Goal: Task Accomplishment & Management: Use online tool/utility

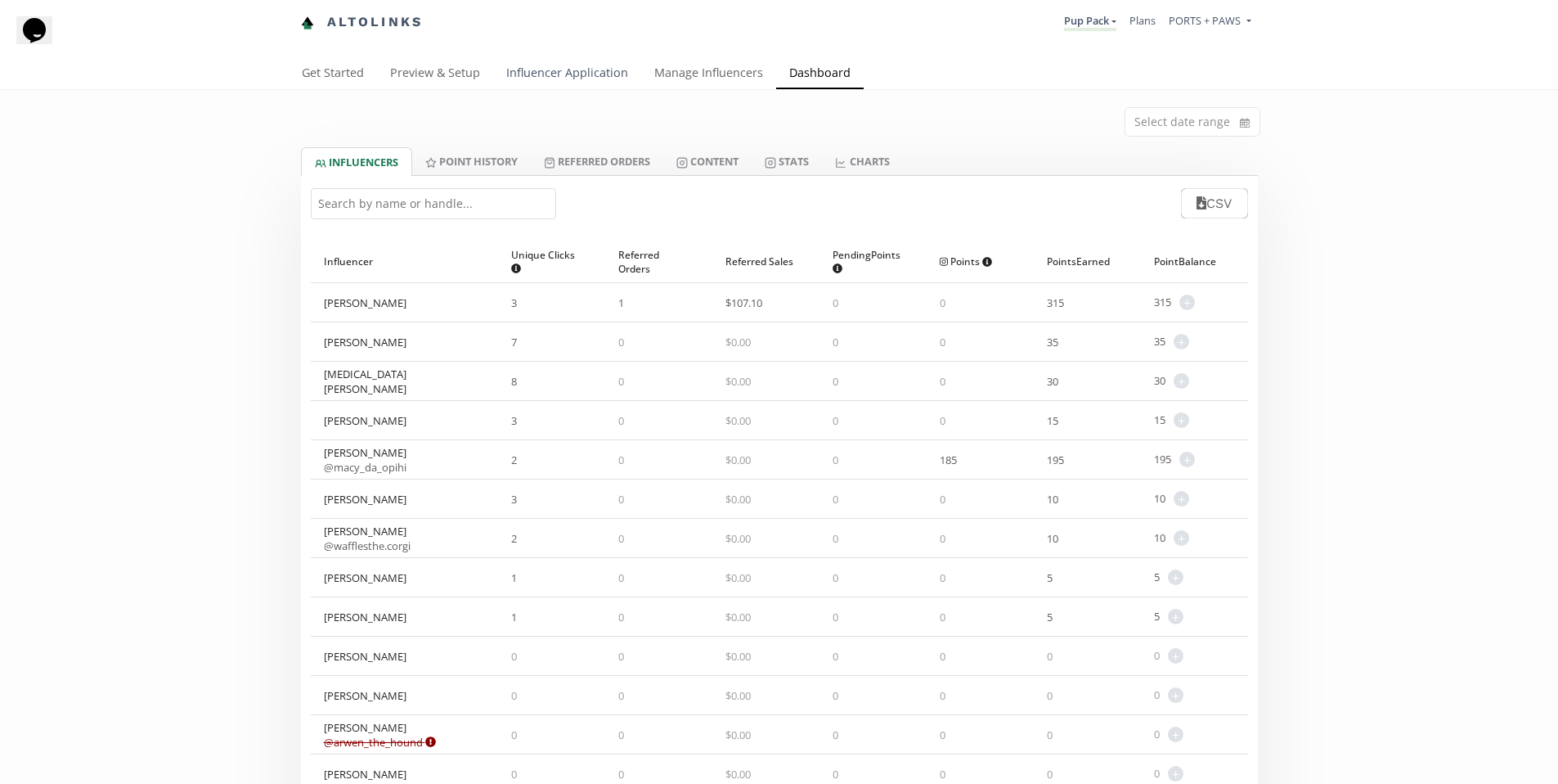
click at [526, 69] on link "Influencer Application" at bounding box center [567, 74] width 148 height 33
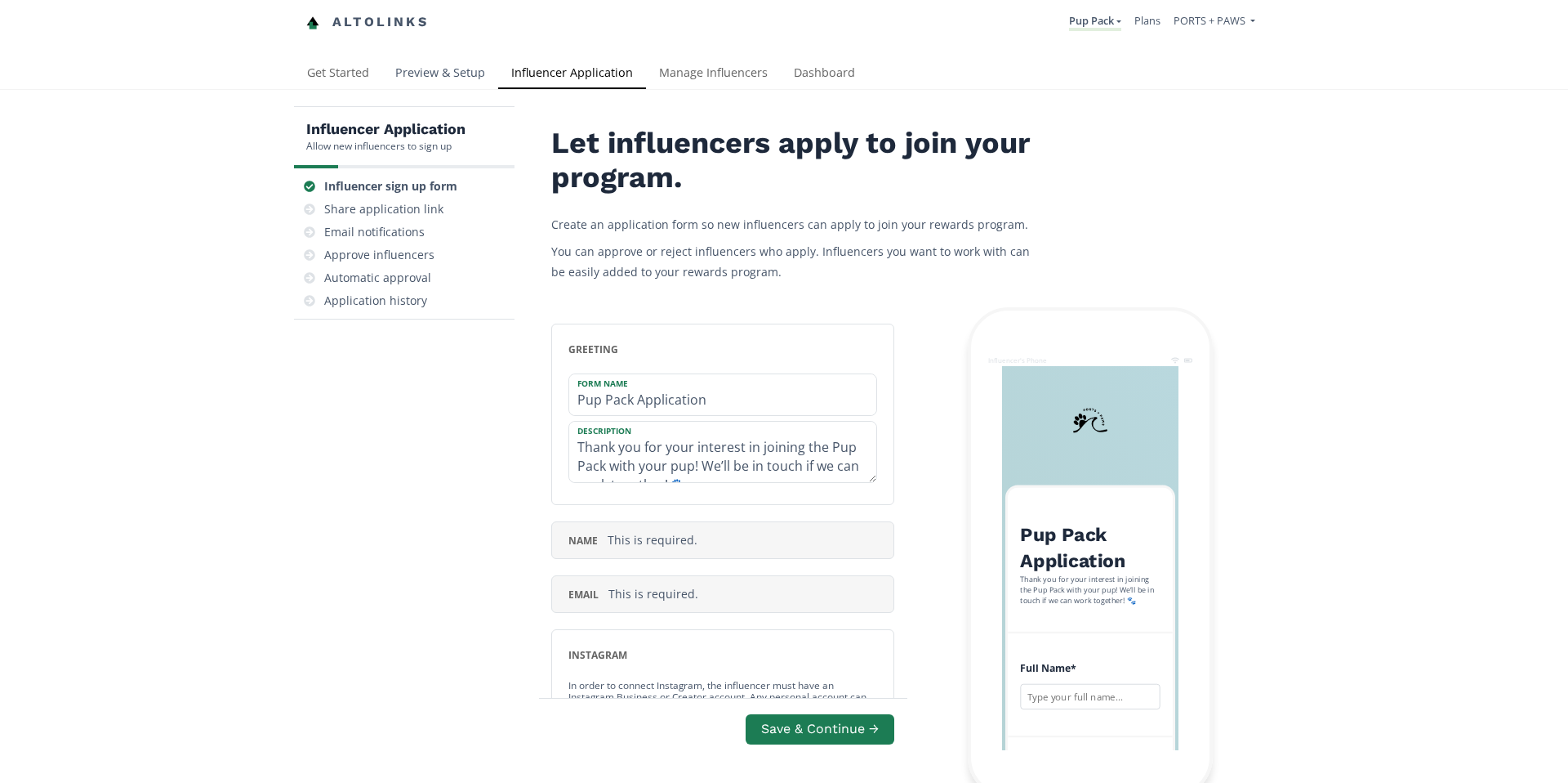
click at [431, 73] on link "Preview & Setup" at bounding box center [440, 74] width 116 height 32
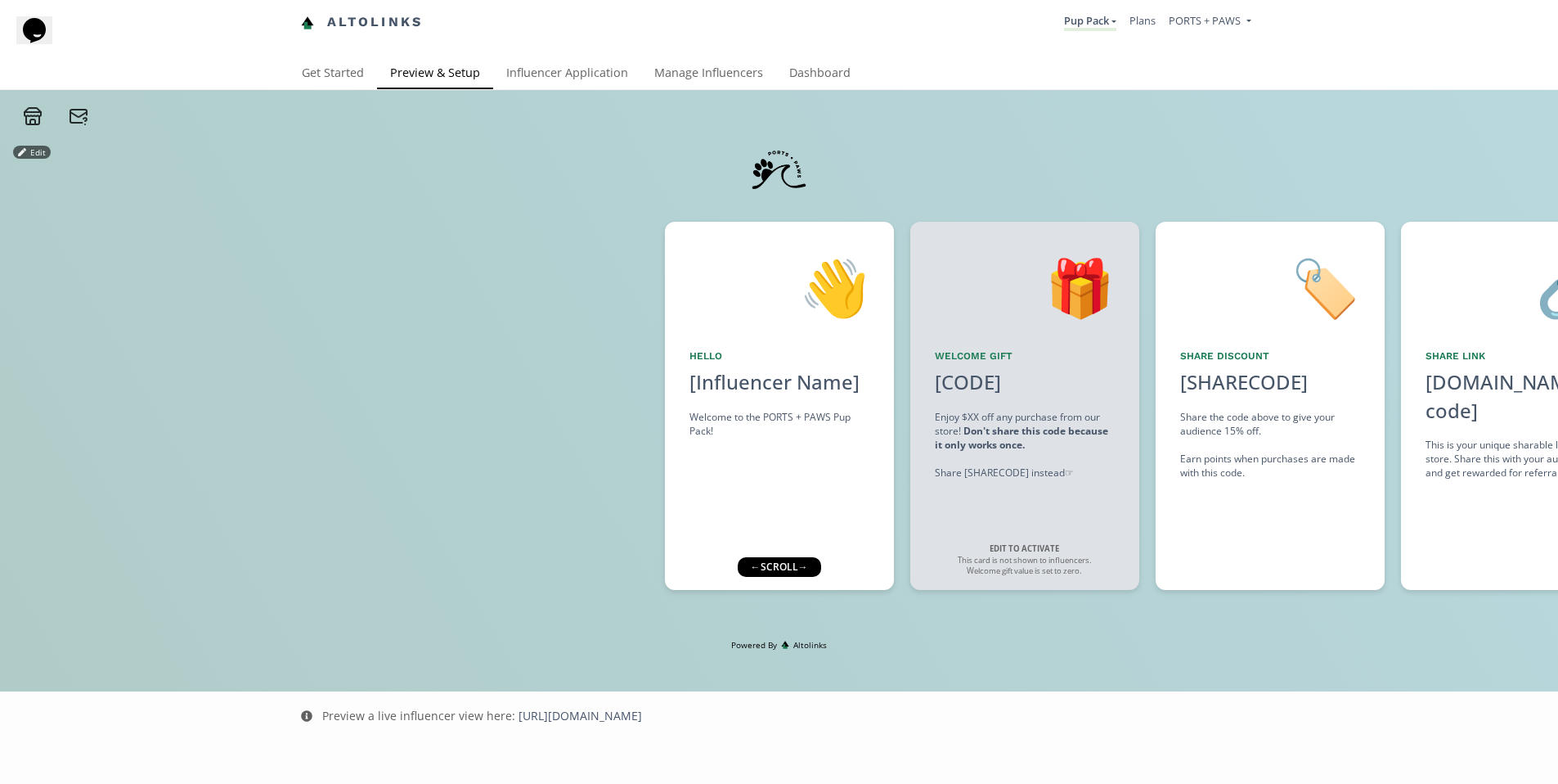
click at [802, 564] on div "← scroll →" at bounding box center [779, 567] width 83 height 20
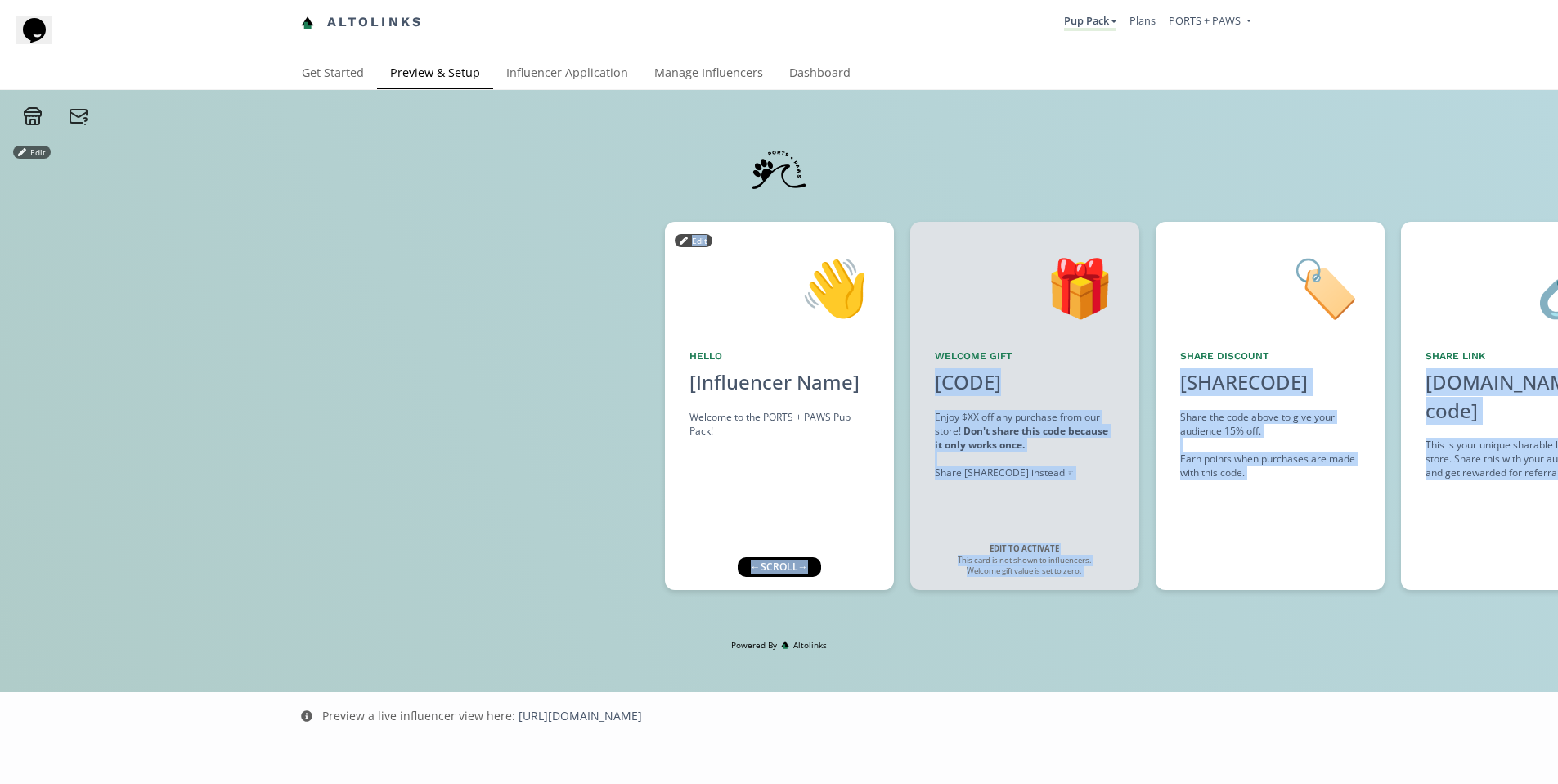
drag, startPoint x: 802, startPoint y: 565, endPoint x: 844, endPoint y: 571, distance: 42.4
click at [844, 572] on div "Edit 👋 Hello [Influencer Name] Welcome to the PORTS + PAWS Pup Pack! Edit 🎁 Wel…" at bounding box center [779, 382] width 1558 height 513
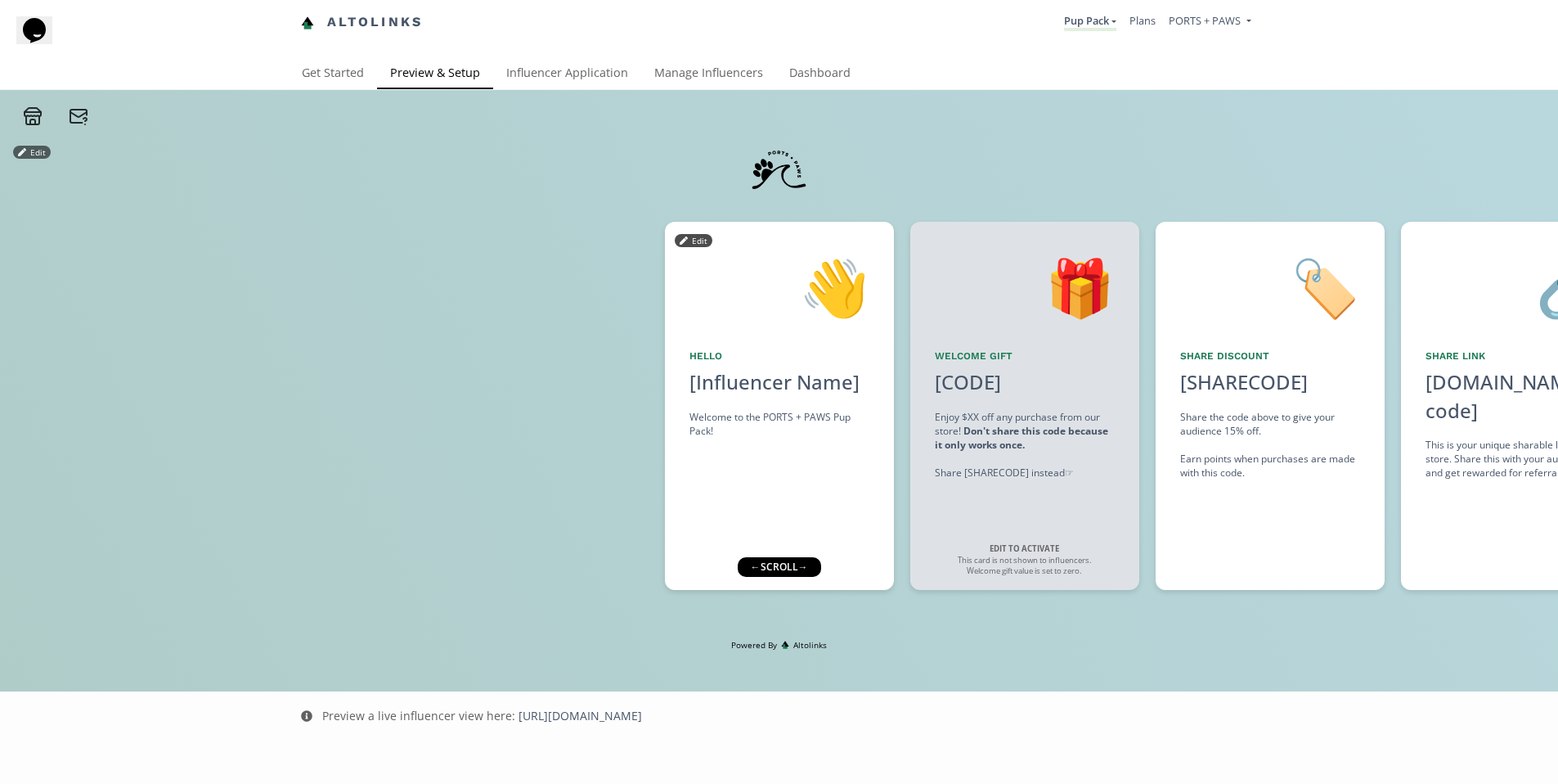
click at [844, 571] on div "👋 Hello [Influencer Name] Welcome to the PORTS + PAWS Pup Pack! Edit" at bounding box center [779, 405] width 229 height 368
click at [782, 569] on div "← scroll →" at bounding box center [779, 567] width 83 height 20
click at [780, 569] on div "← scroll →" at bounding box center [779, 567] width 83 height 20
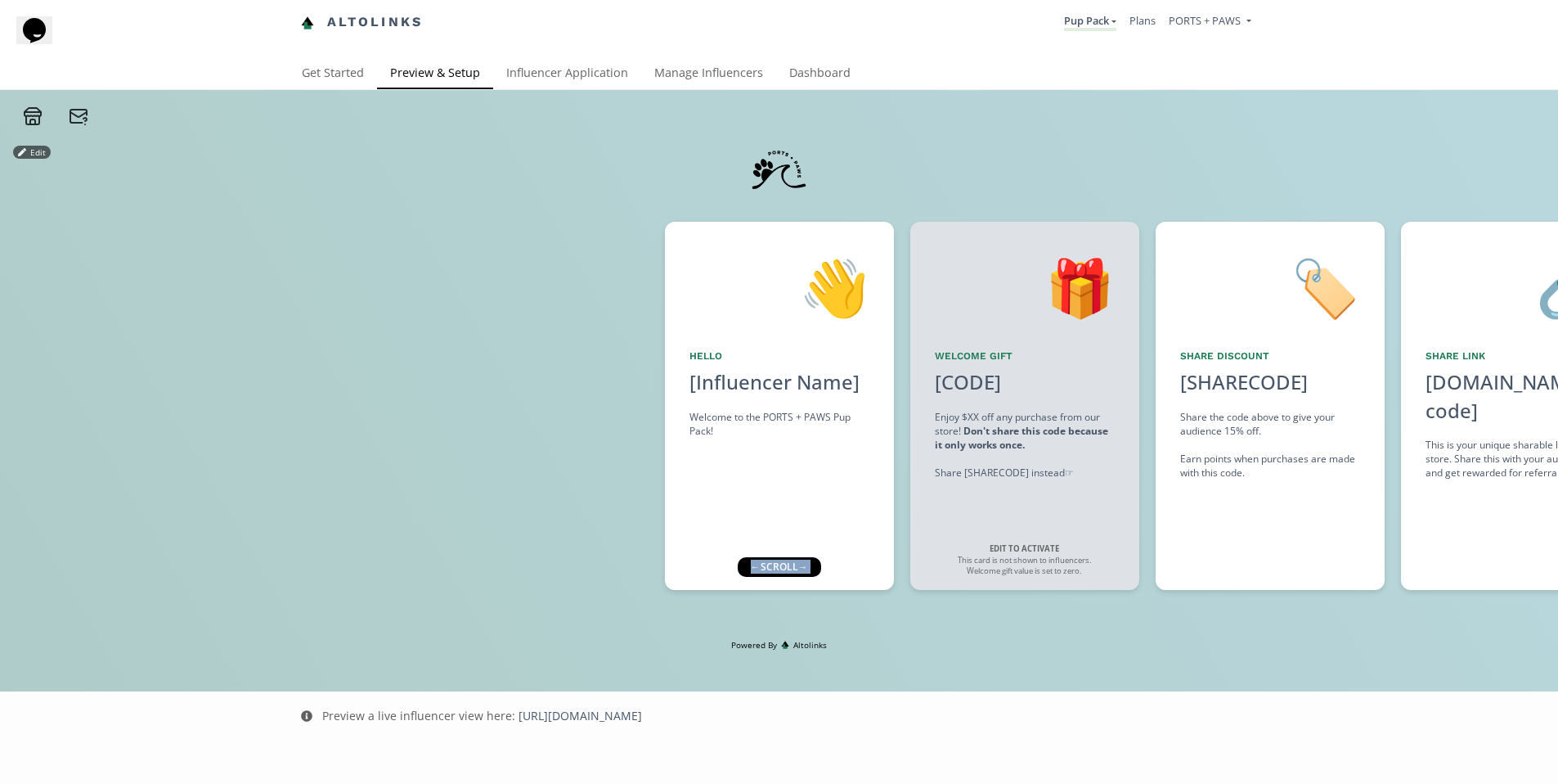
click at [784, 567] on div "← scroll →" at bounding box center [779, 567] width 83 height 20
click at [863, 460] on div "👋 Hello [Influencer Name] Welcome to the PORTS + PAWS Pup Pack! Edit" at bounding box center [779, 405] width 229 height 368
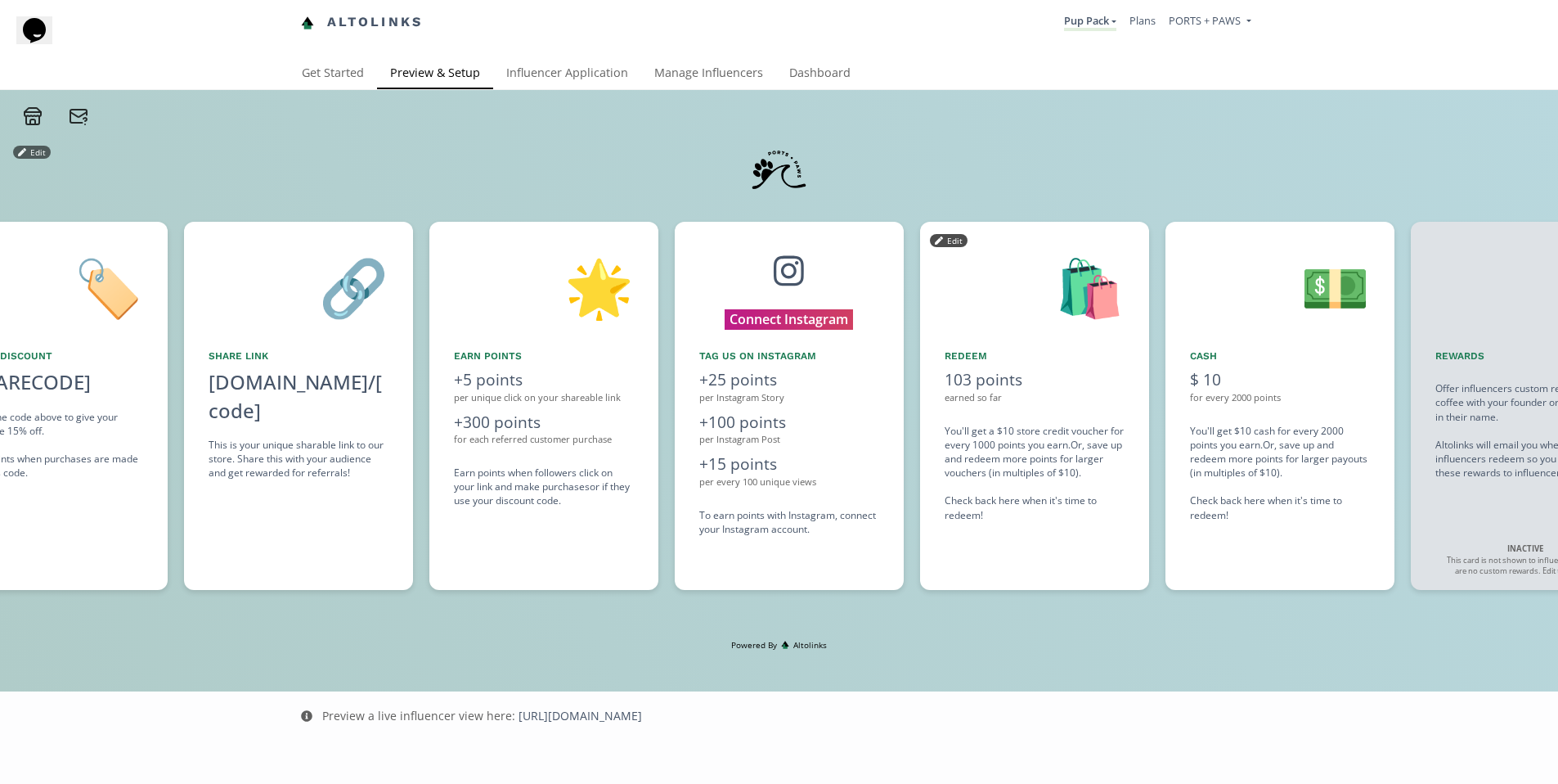
scroll to position [0, 1220]
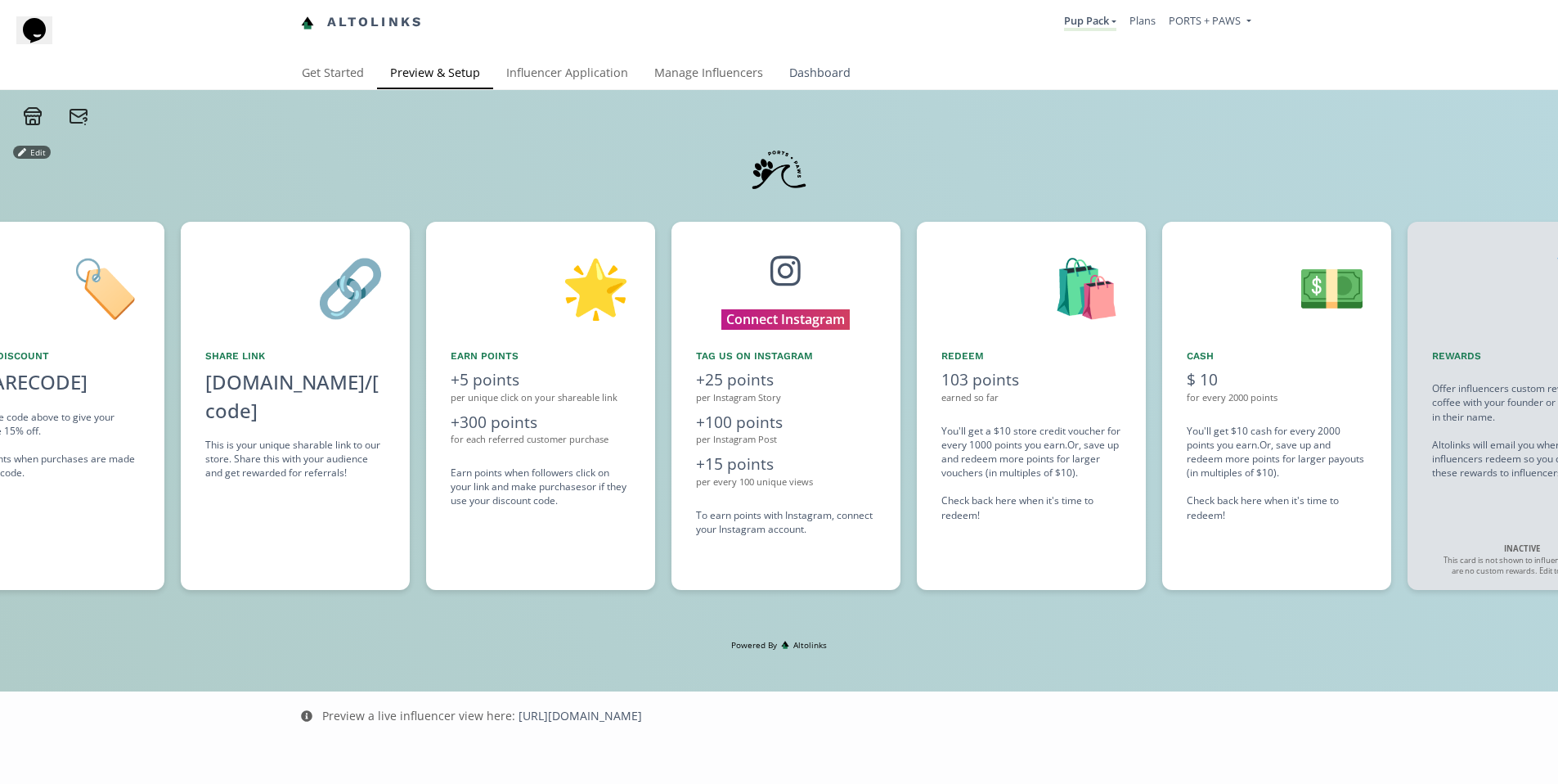
click at [840, 78] on link "Dashboard" at bounding box center [820, 74] width 88 height 33
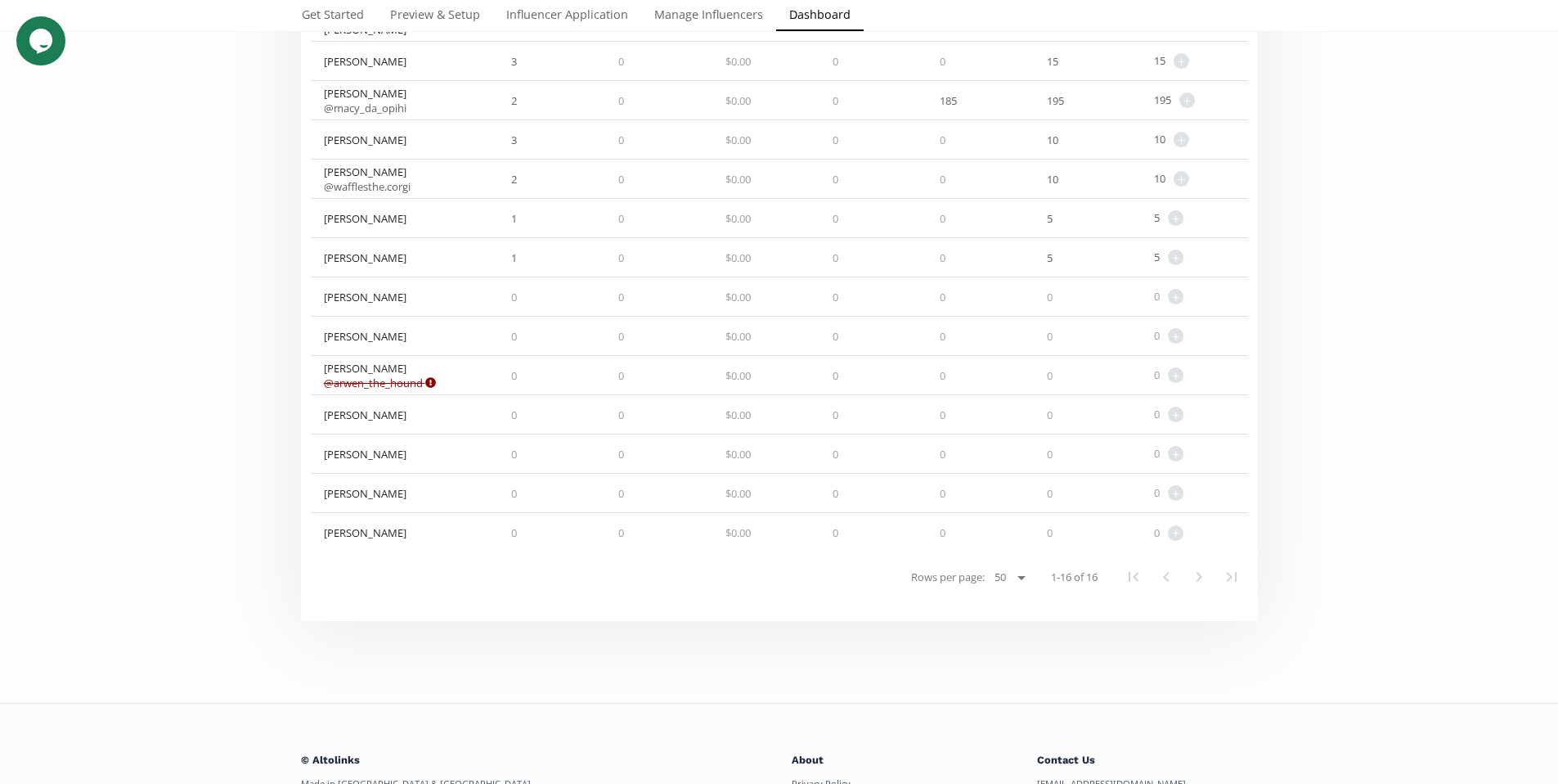
scroll to position [412, 0]
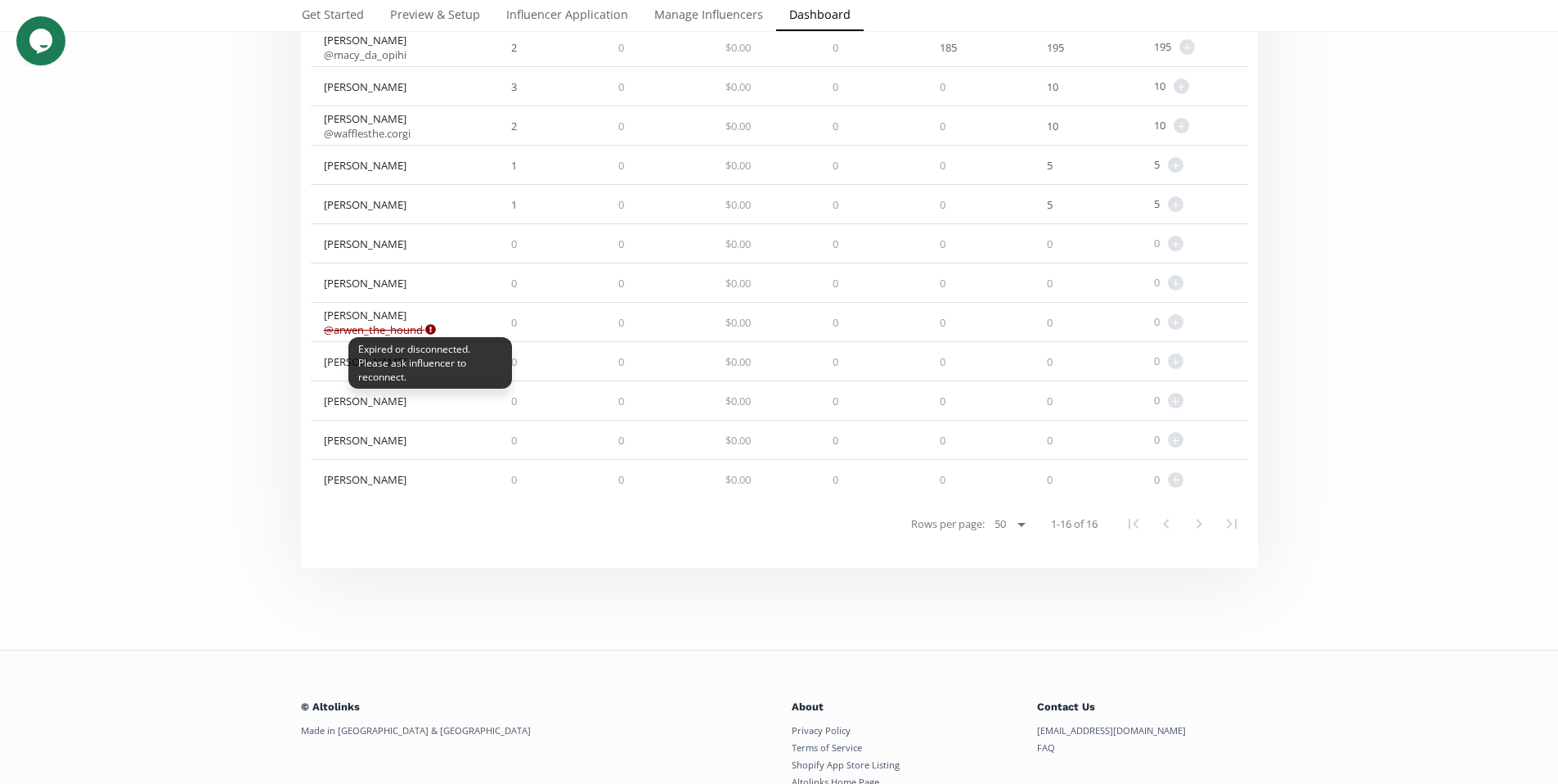
click at [435, 334] on span "Expired or disconnected. Please ask influencer to reconnect." at bounding box center [430, 329] width 11 height 15
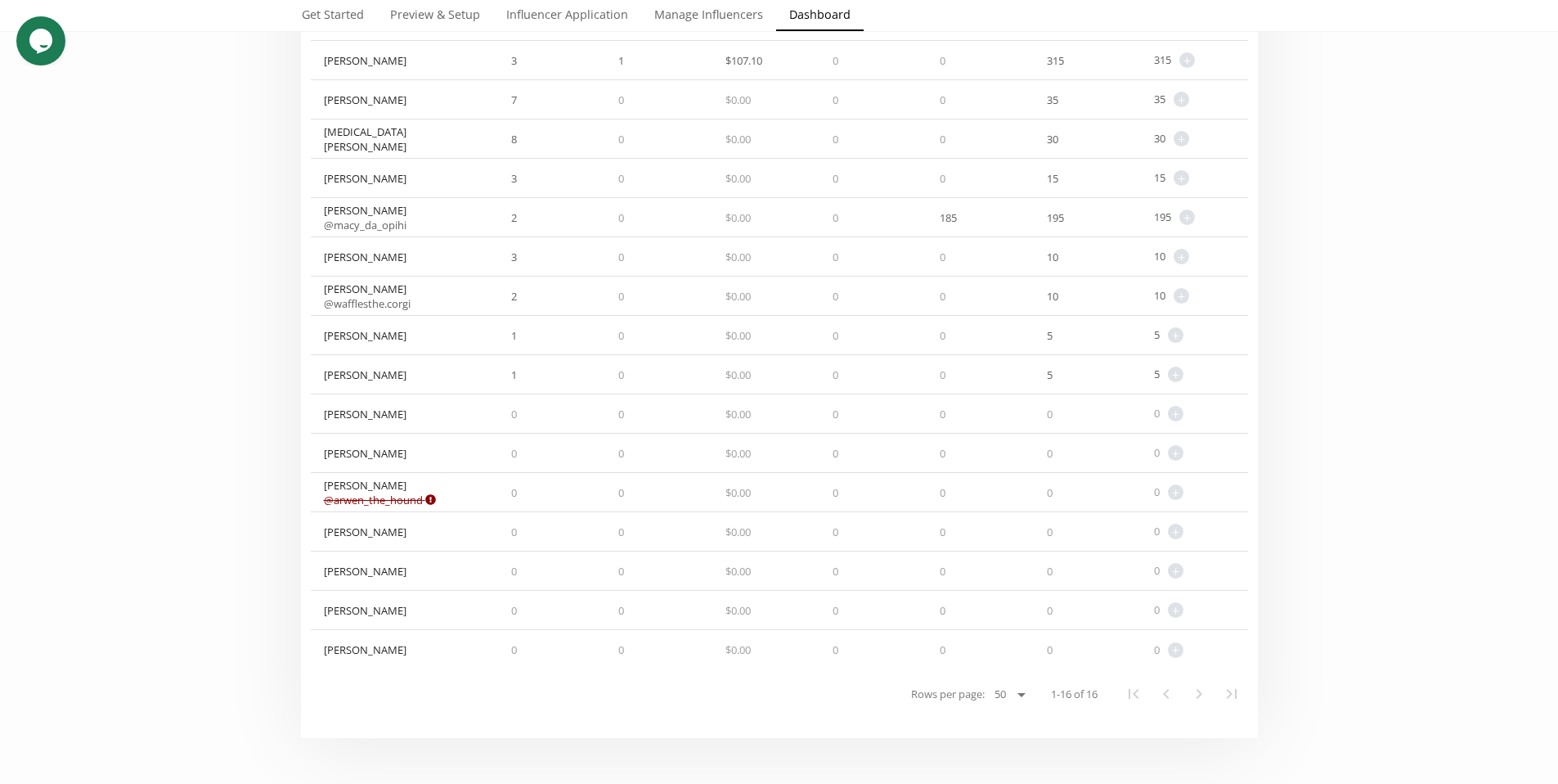
scroll to position [239, 0]
click at [405, 143] on div "[MEDICAL_DATA][PERSON_NAME]" at bounding box center [405, 142] width 188 height 38
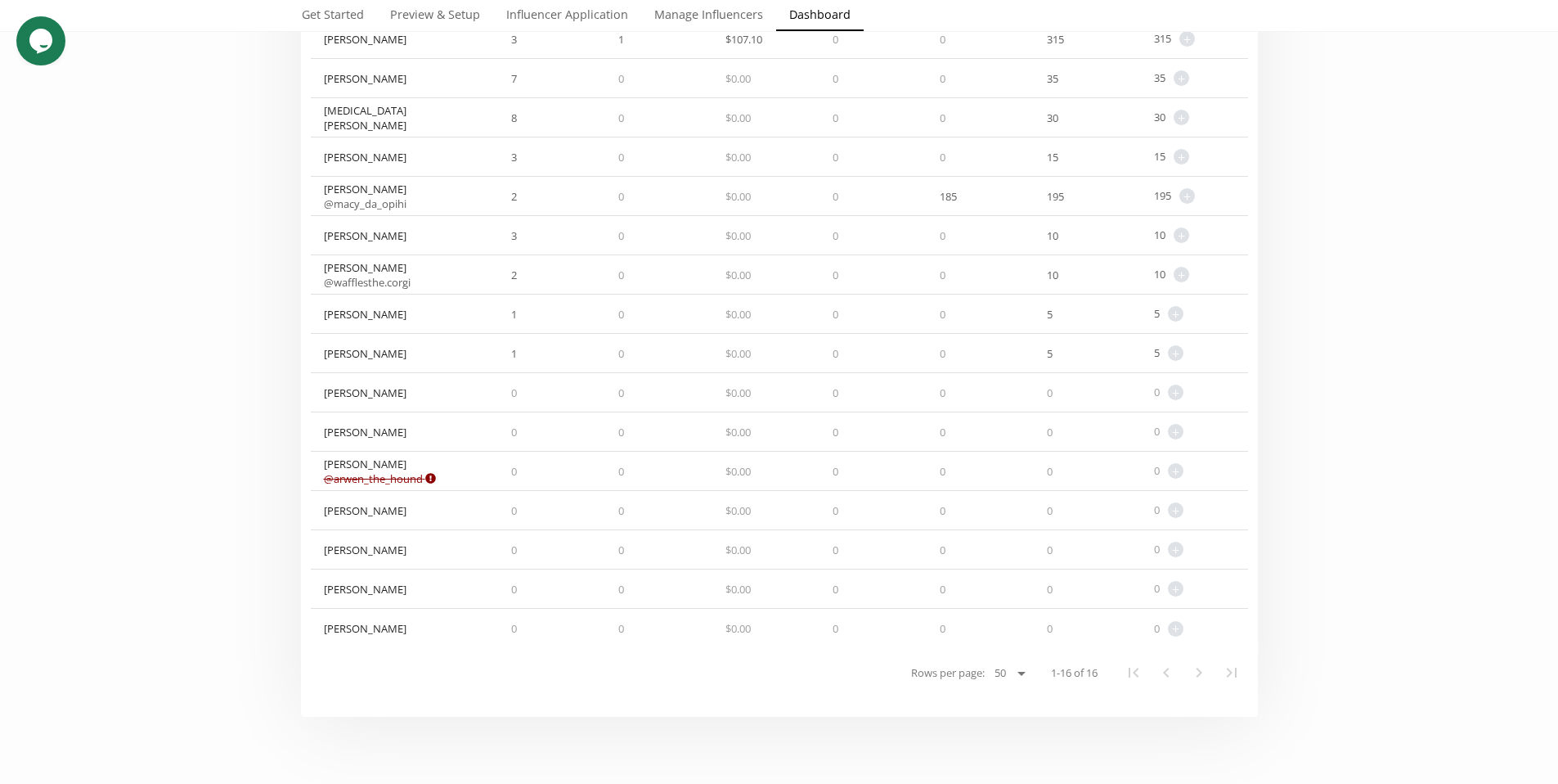
scroll to position [204, 0]
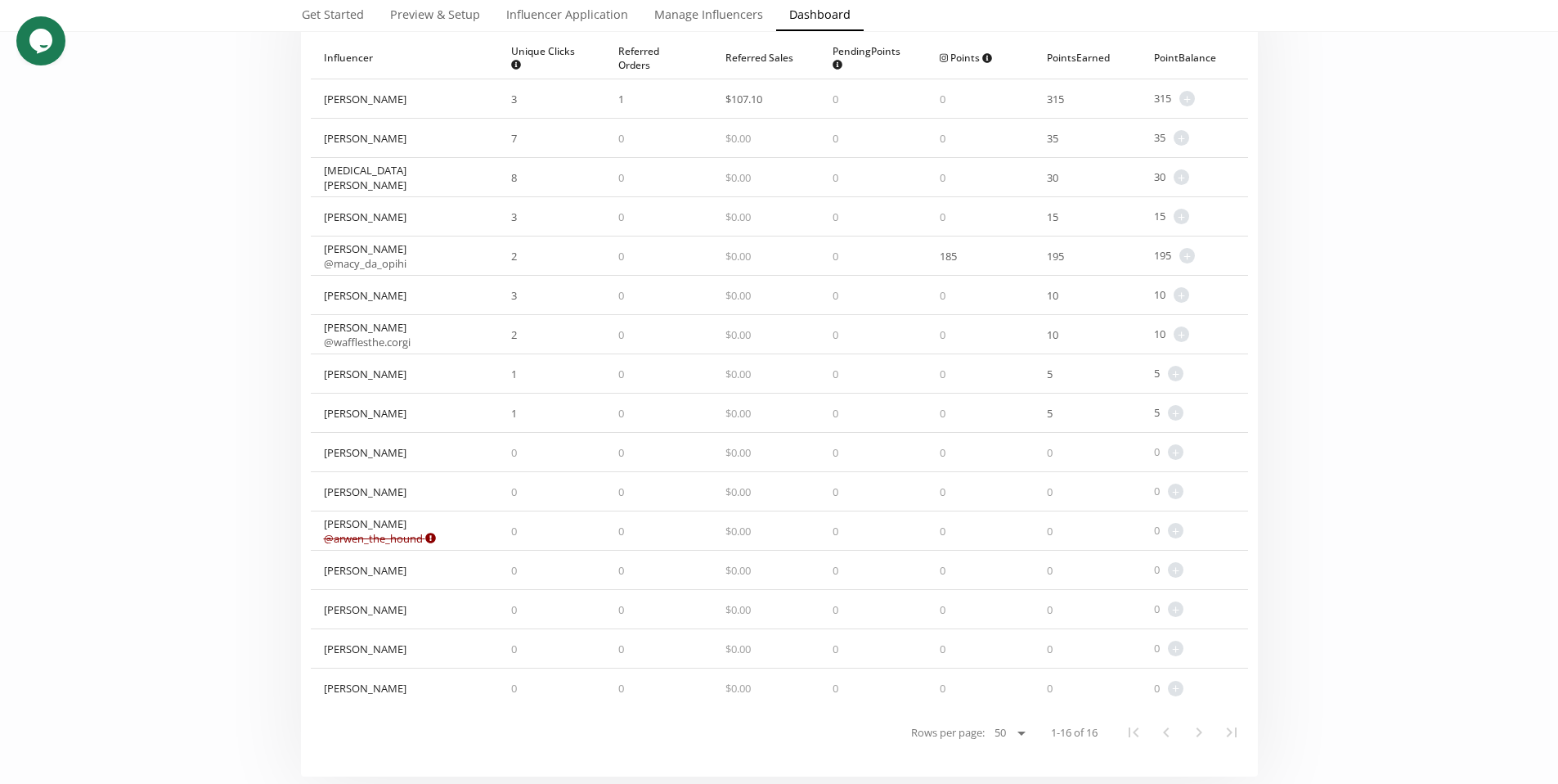
click at [405, 182] on div "[MEDICAL_DATA][PERSON_NAME]" at bounding box center [405, 177] width 188 height 38
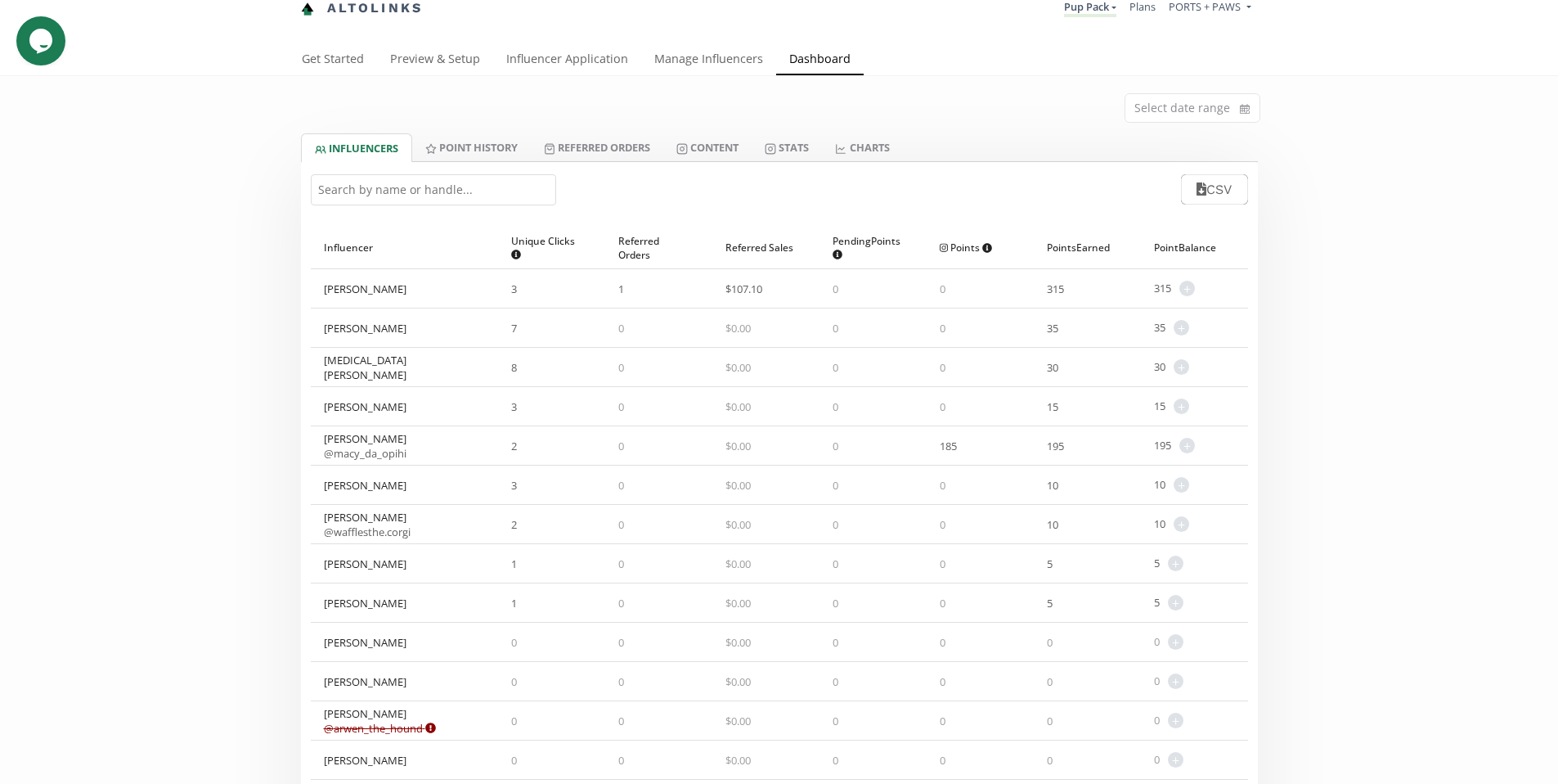
scroll to position [0, 0]
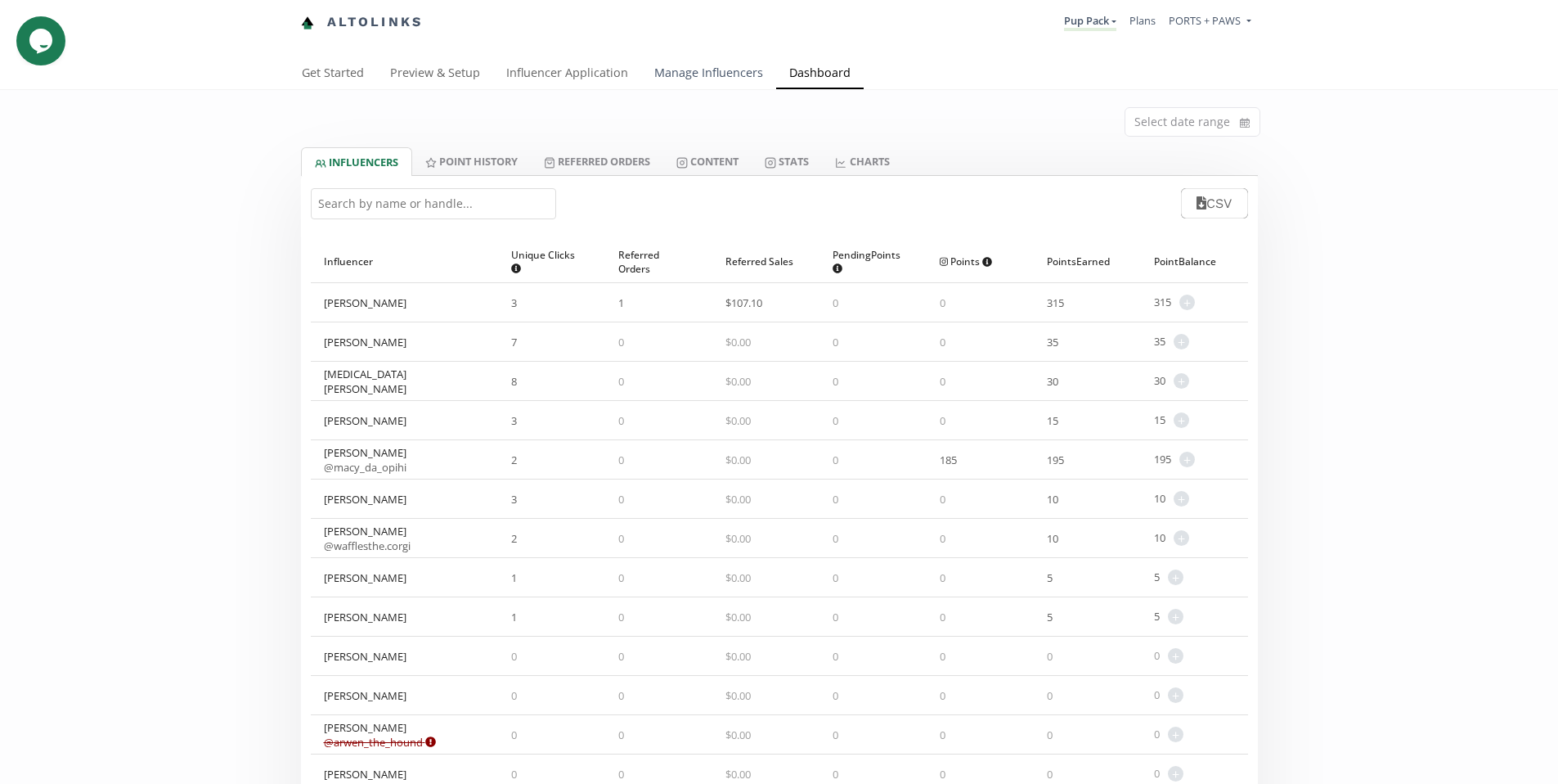
click at [745, 73] on link "Manage Influencers" at bounding box center [709, 74] width 135 height 33
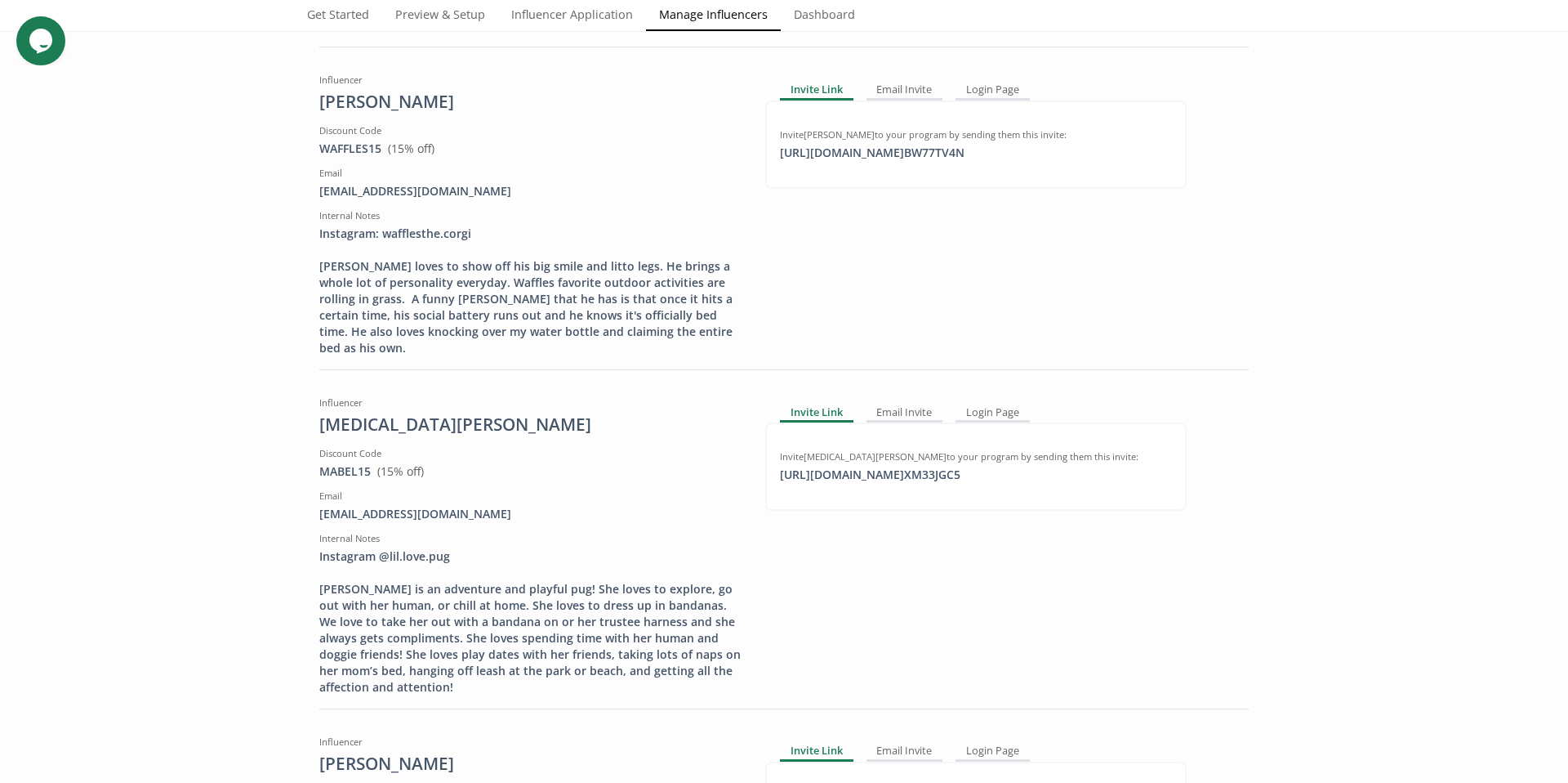
scroll to position [3673, 0]
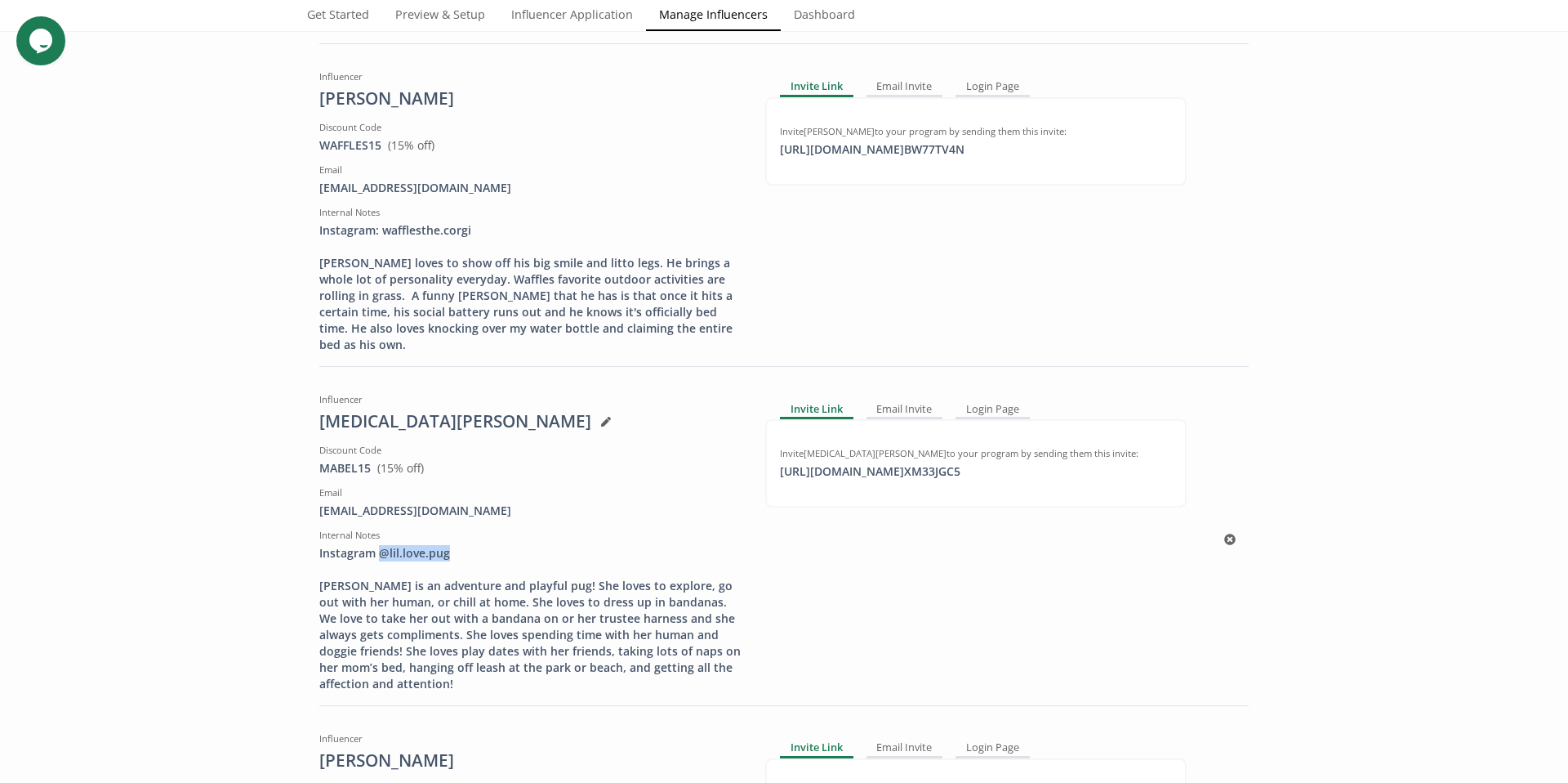
drag, startPoint x: 468, startPoint y: 477, endPoint x: 374, endPoint y: 471, distance: 94.2
click at [374, 545] on div "Instagram @lil.love.pug [PERSON_NAME] is an adventure and playful pug! She love…" at bounding box center [530, 618] width 421 height 147
copy div "@lil.love.pug"
